Goal: Information Seeking & Learning: Learn about a topic

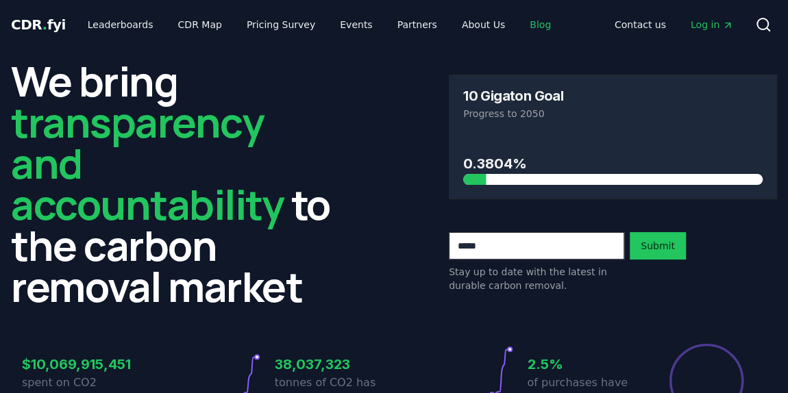
click at [518, 26] on link "Blog" at bounding box center [539, 24] width 43 height 25
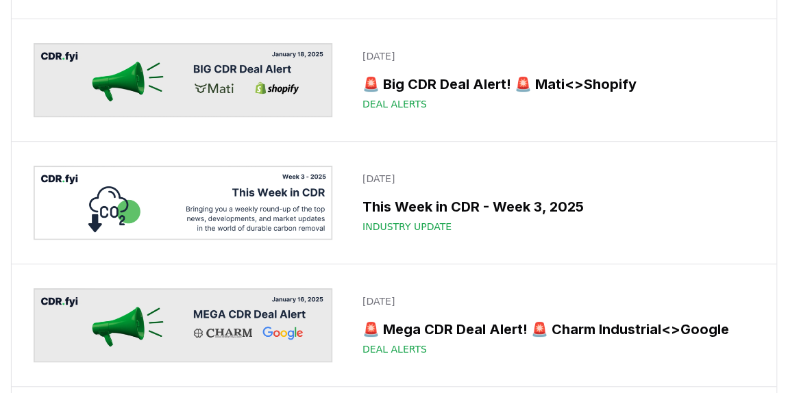
scroll to position [10845, 0]
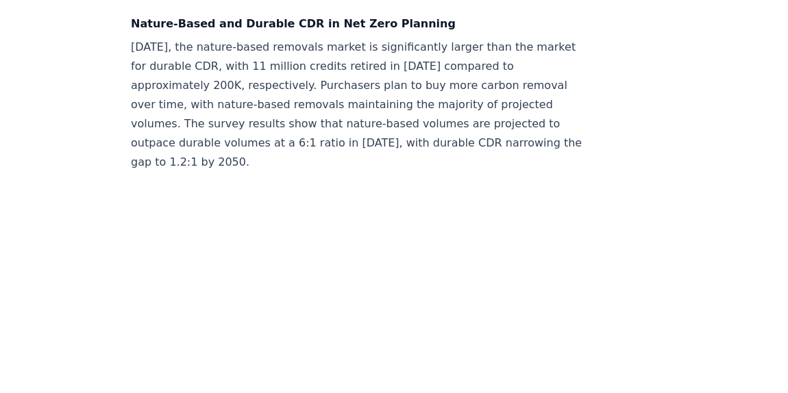
scroll to position [1820, 0]
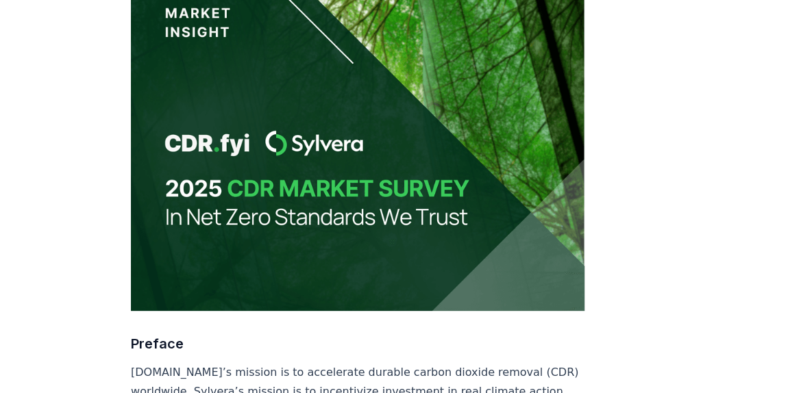
scroll to position [0, 0]
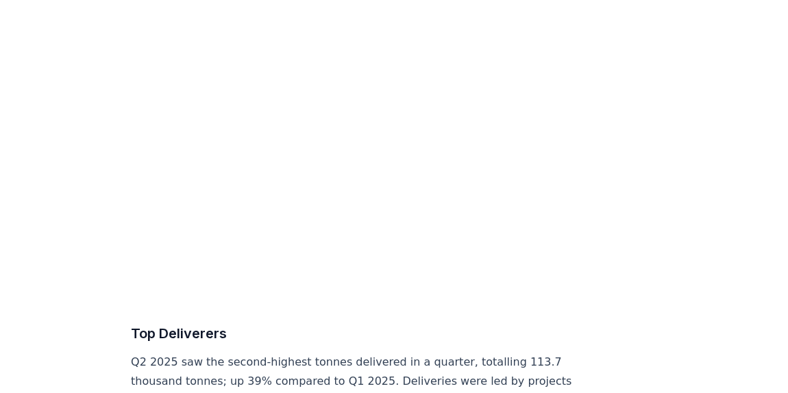
scroll to position [5442, 0]
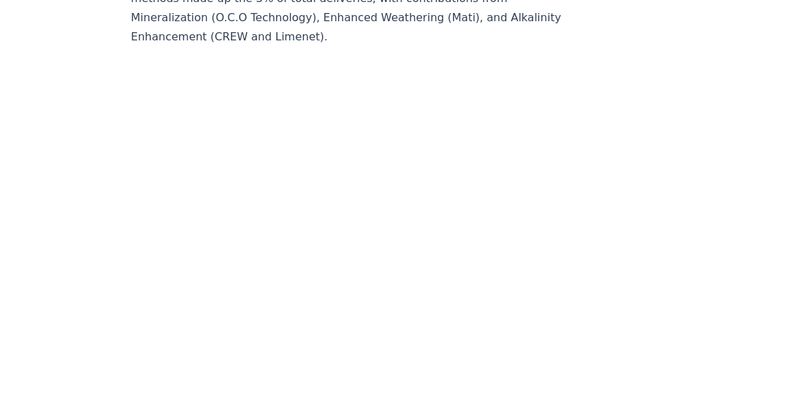
scroll to position [7094, 0]
